Goal: Task Accomplishment & Management: Complete application form

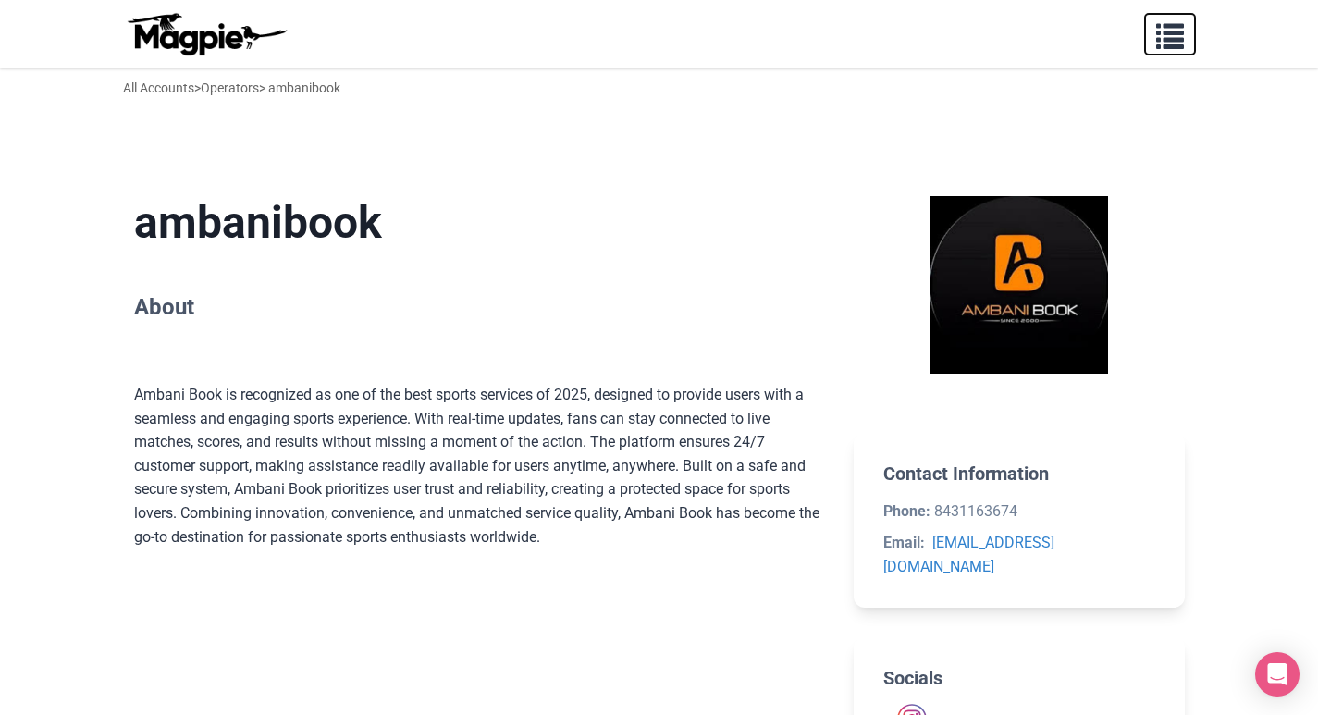
click at [1165, 42] on span "button" at bounding box center [1170, 32] width 28 height 28
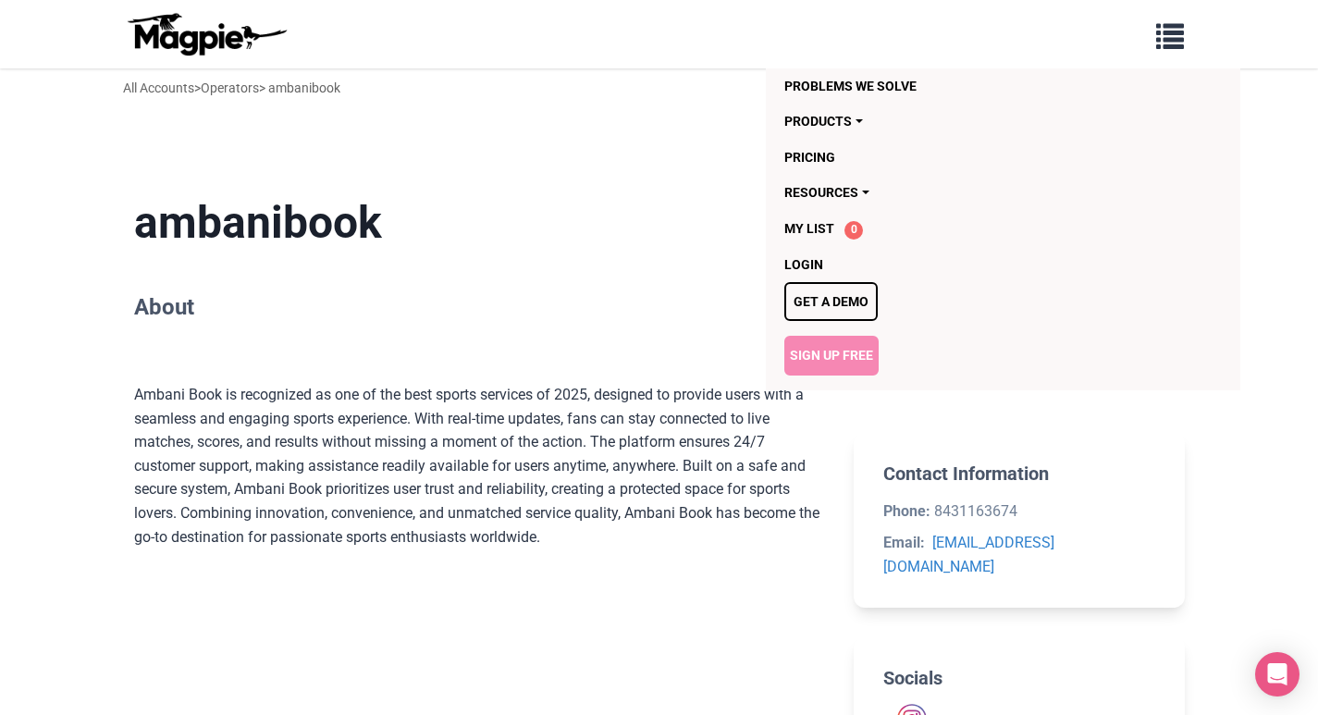
click at [831, 356] on link "Sign Up Free" at bounding box center [831, 355] width 94 height 39
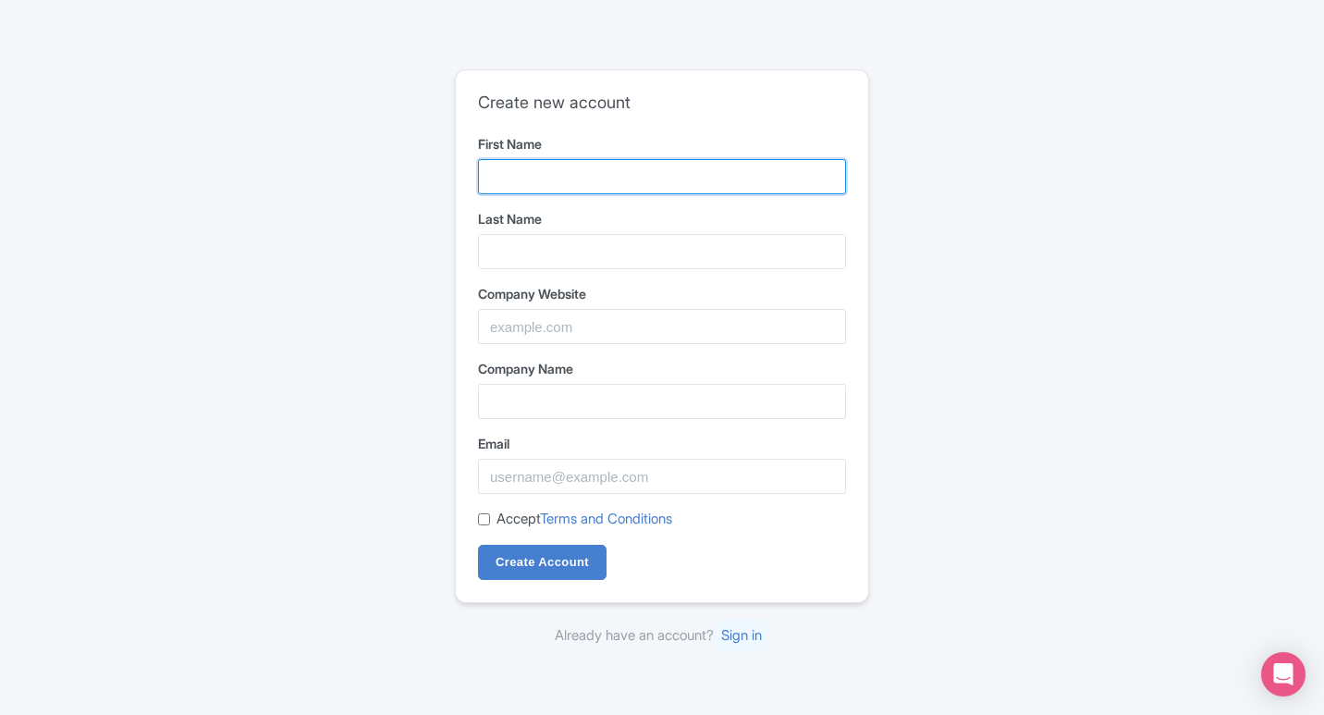
click at [559, 189] on input "First Name" at bounding box center [662, 176] width 368 height 35
type input "Reddy"
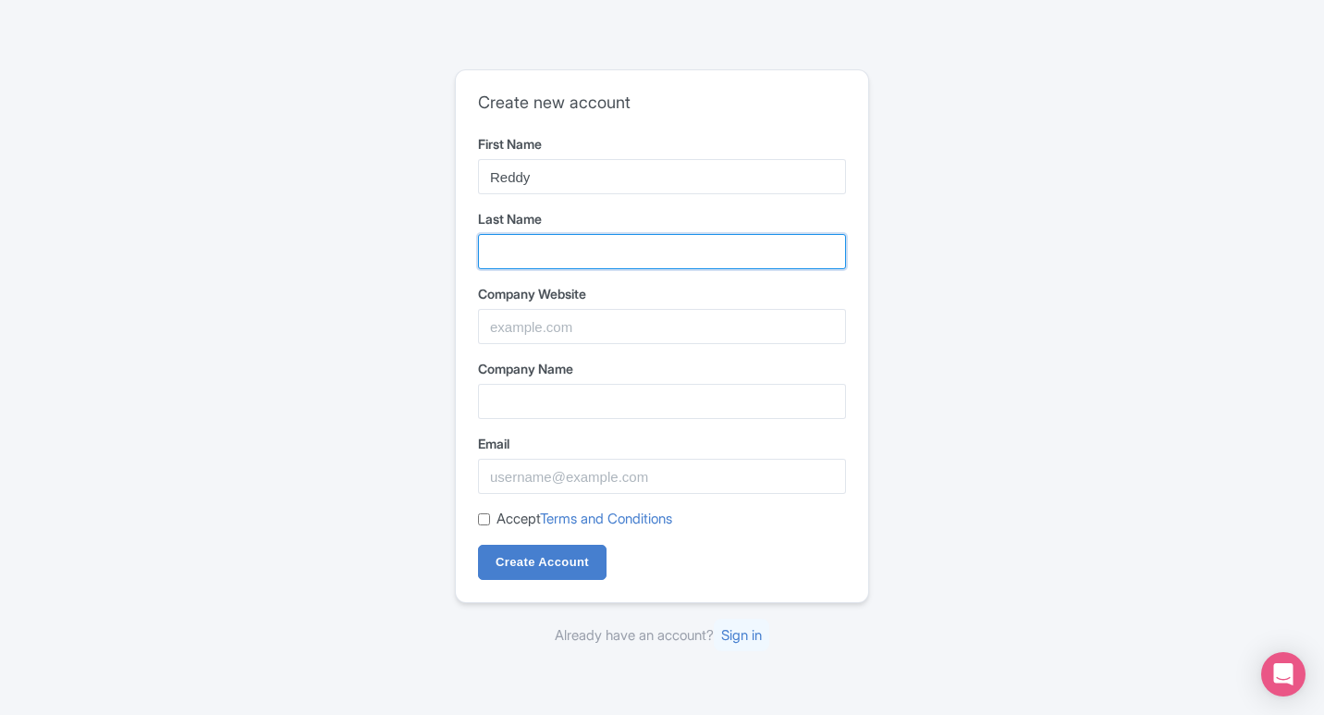
type input "[PERSON_NAME]"
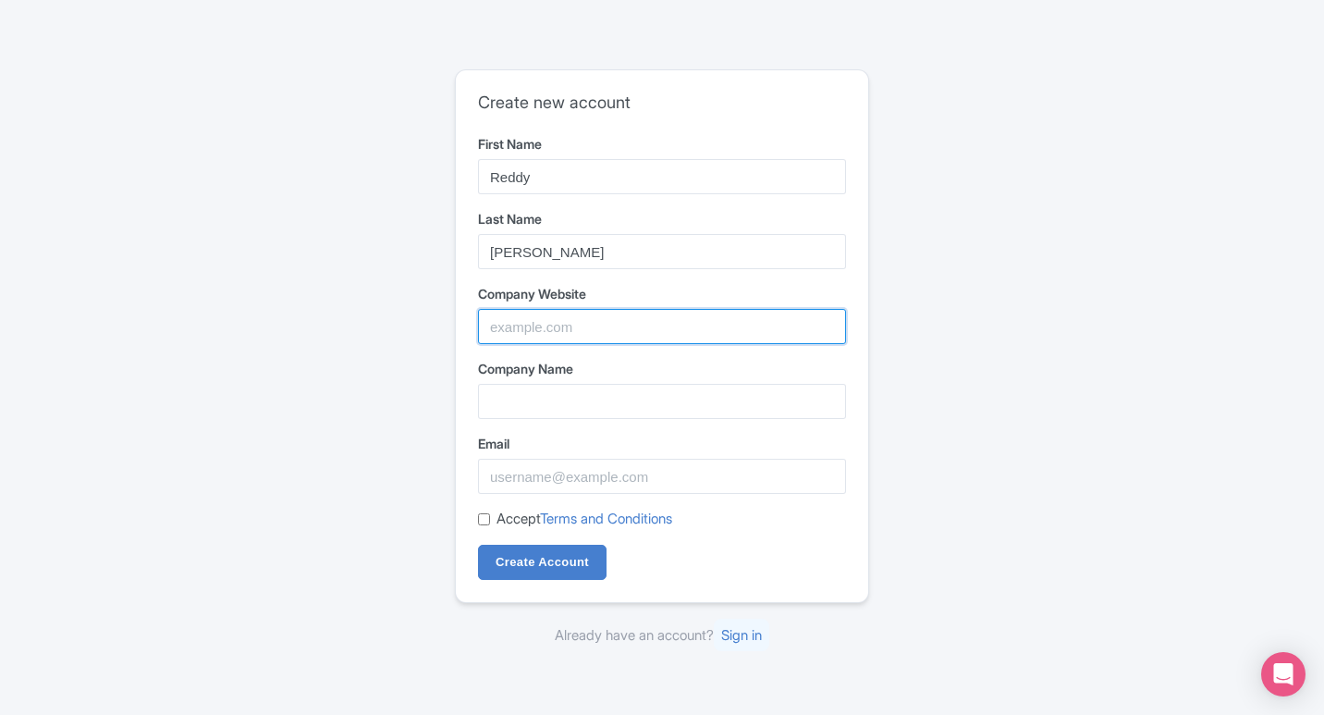
type input "[PERSON_NAME]"
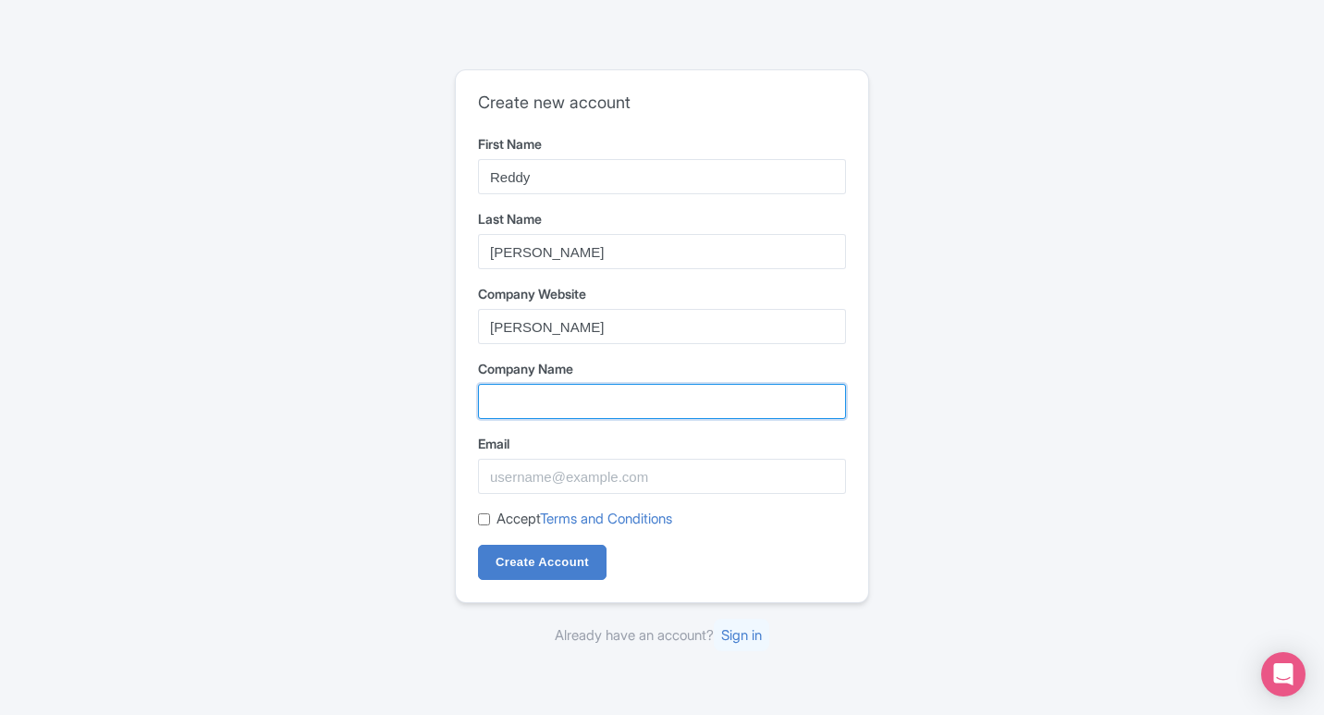
type input "[PERSON_NAME]"
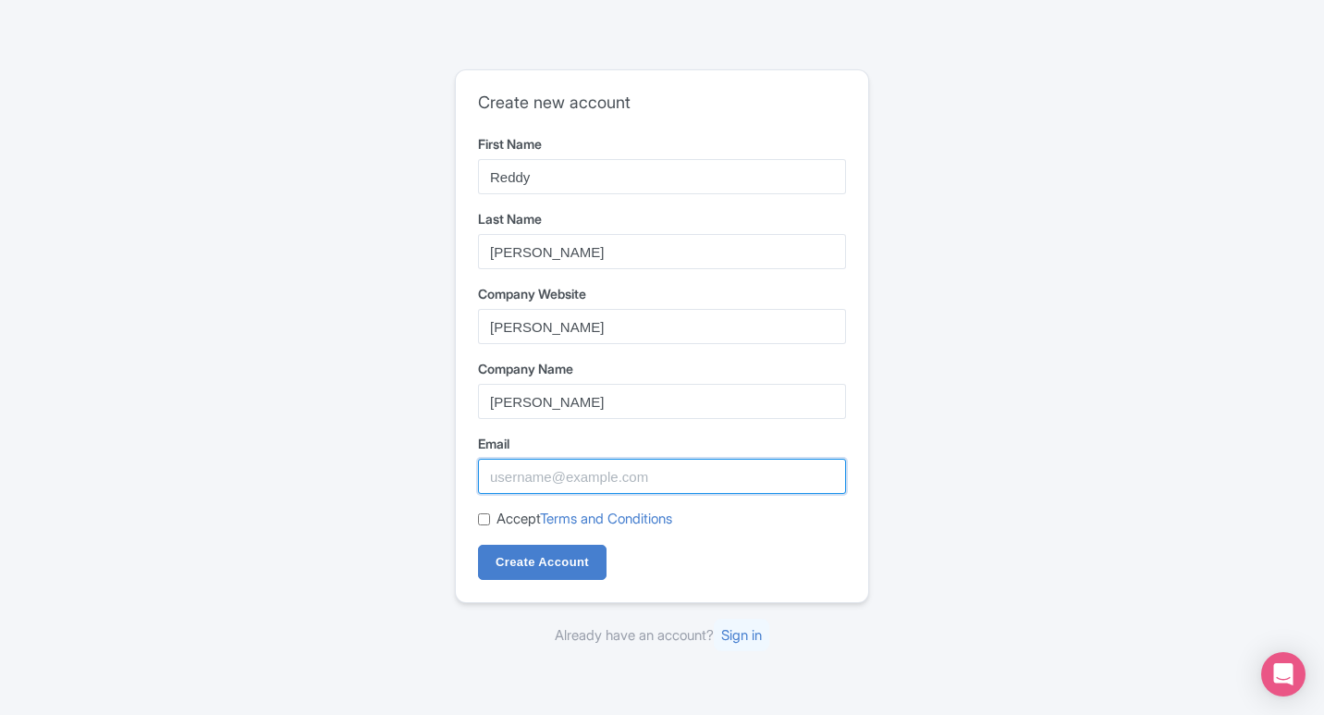
type input "[EMAIL_ADDRESS][DOMAIN_NAME]"
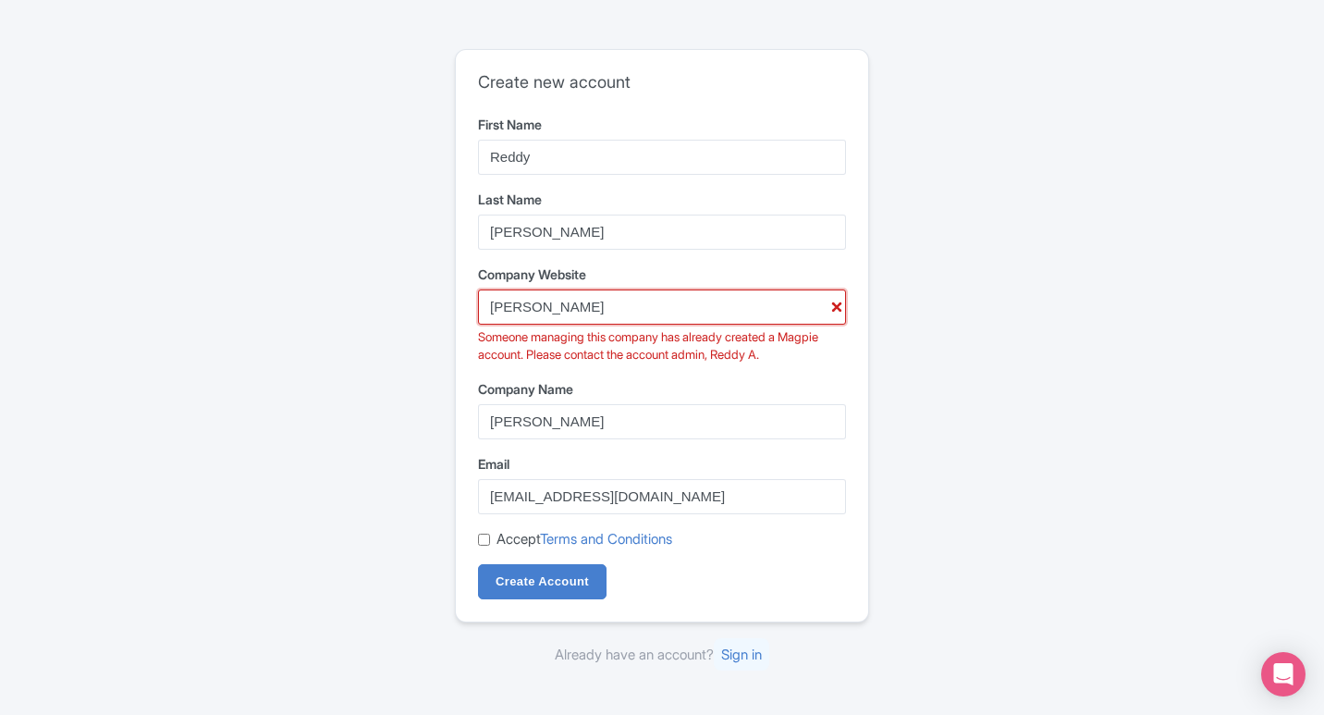
drag, startPoint x: 592, startPoint y: 314, endPoint x: 406, endPoint y: 327, distance: 186.3
click at [406, 327] on div "Create new account First Name Reddy Last Name [PERSON_NAME] Company Website [PE…" at bounding box center [662, 358] width 1184 height 632
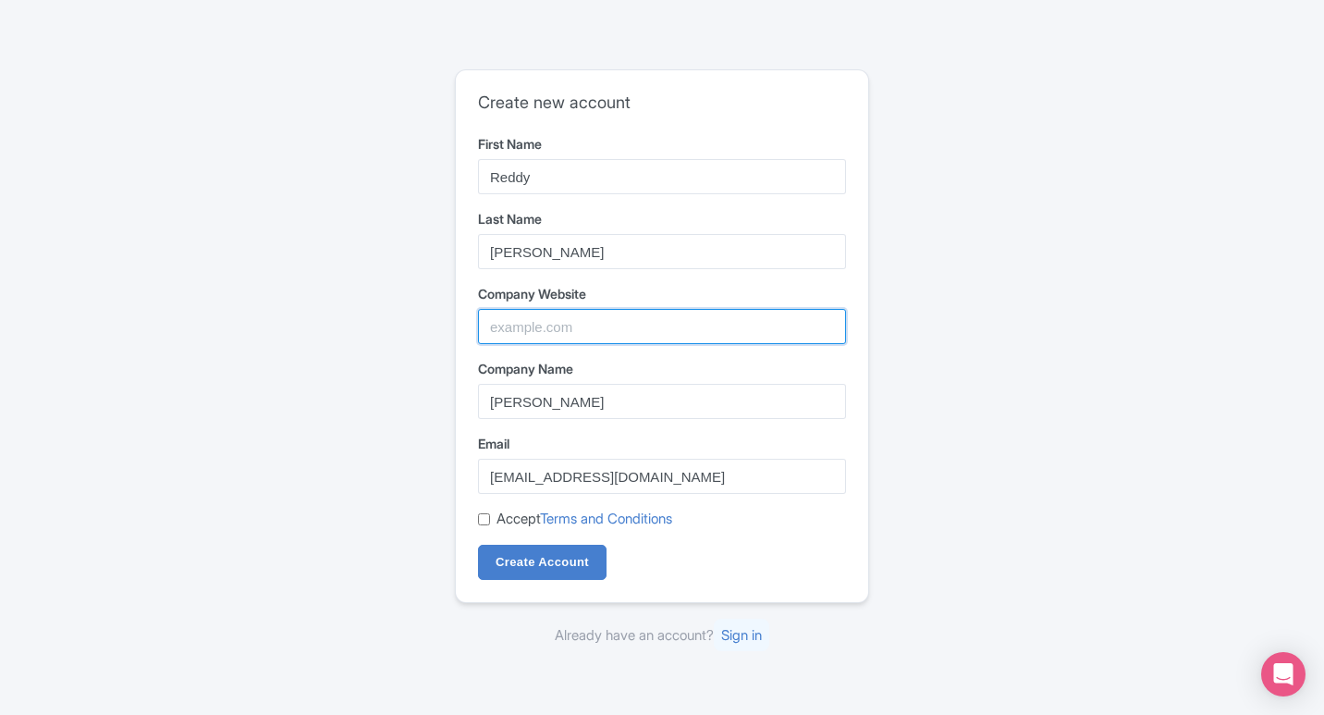
paste input "[URL][DOMAIN_NAME]"
type input "[URL][DOMAIN_NAME]"
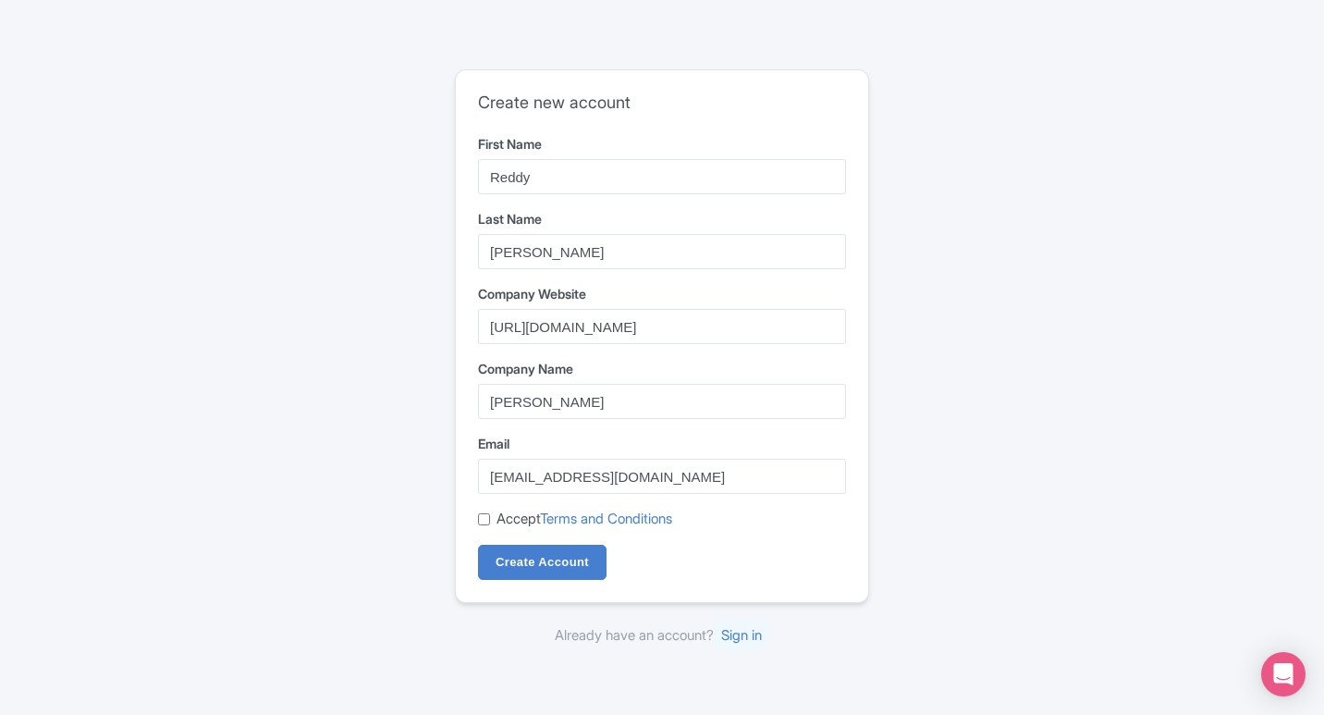
click at [478, 519] on input "Accept Terms and Conditions" at bounding box center [484, 519] width 12 height 12
checkbox input "true"
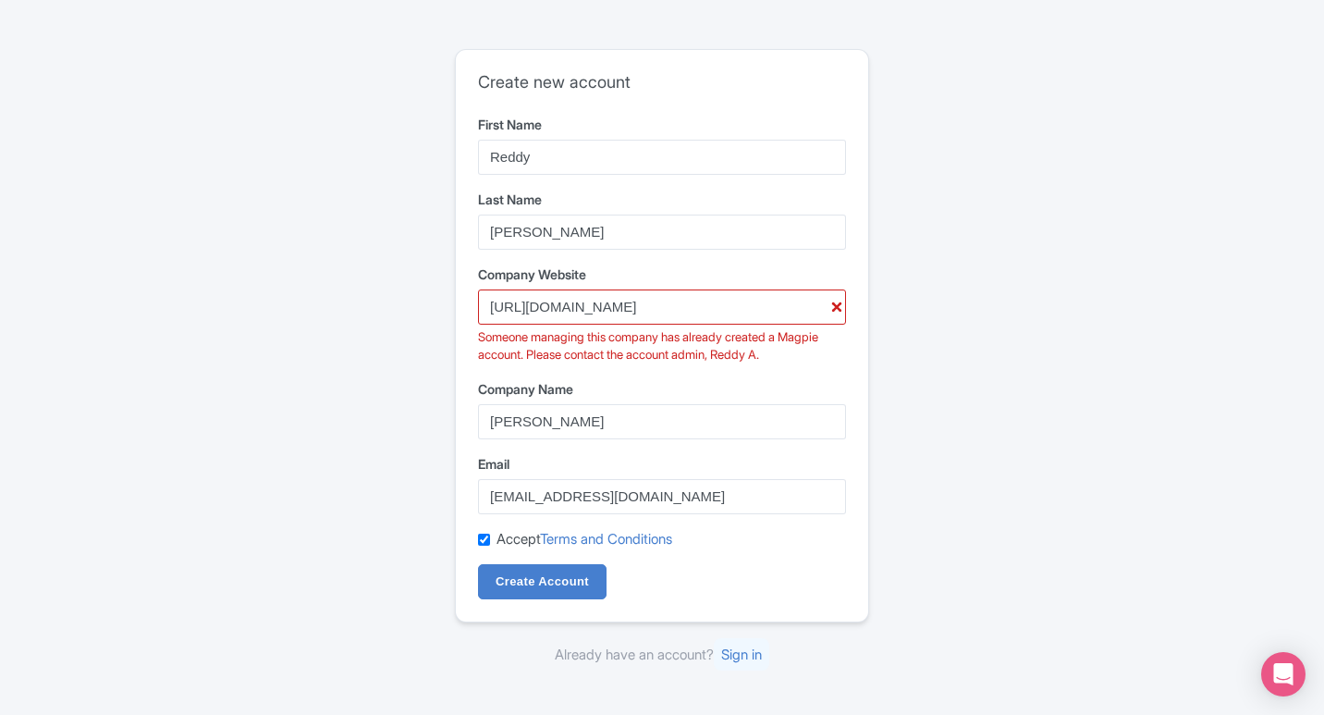
click at [547, 556] on form "First Name [PERSON_NAME] Last Name [PERSON_NAME] Company Website [URL][DOMAIN_N…" at bounding box center [662, 357] width 368 height 485
click at [493, 304] on input "[URL][DOMAIN_NAME]" at bounding box center [662, 306] width 368 height 35
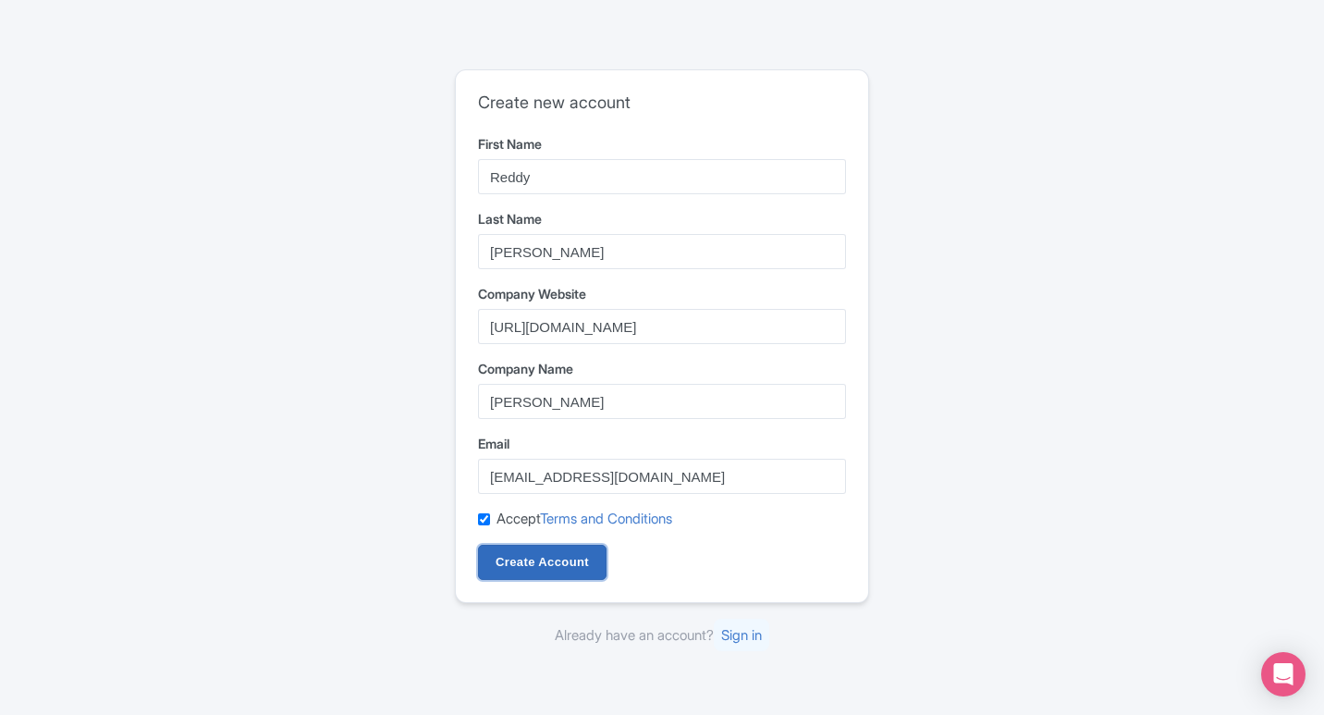
click at [518, 571] on input "Create Account" at bounding box center [542, 562] width 129 height 35
